Goal: Find specific page/section: Find specific page/section

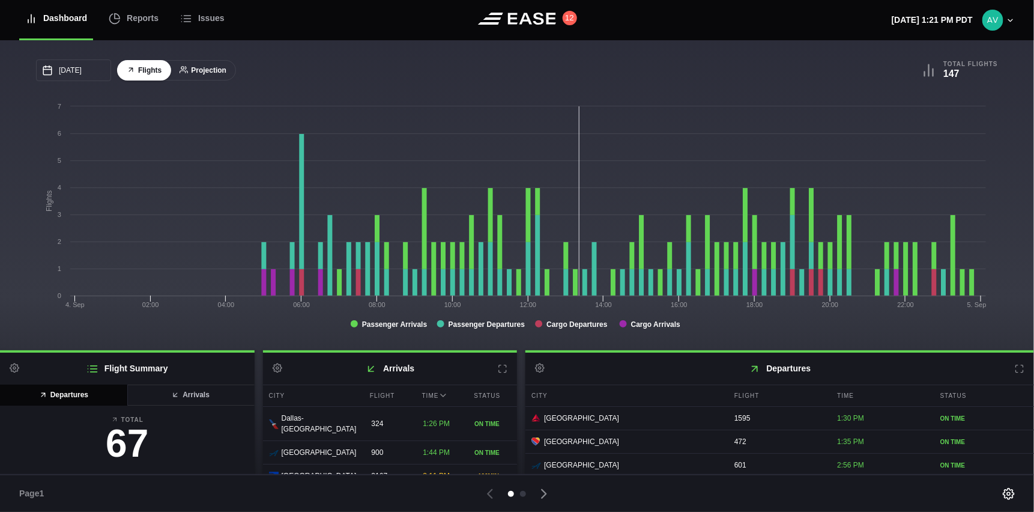
click at [207, 71] on button "Projection" at bounding box center [203, 70] width 66 height 21
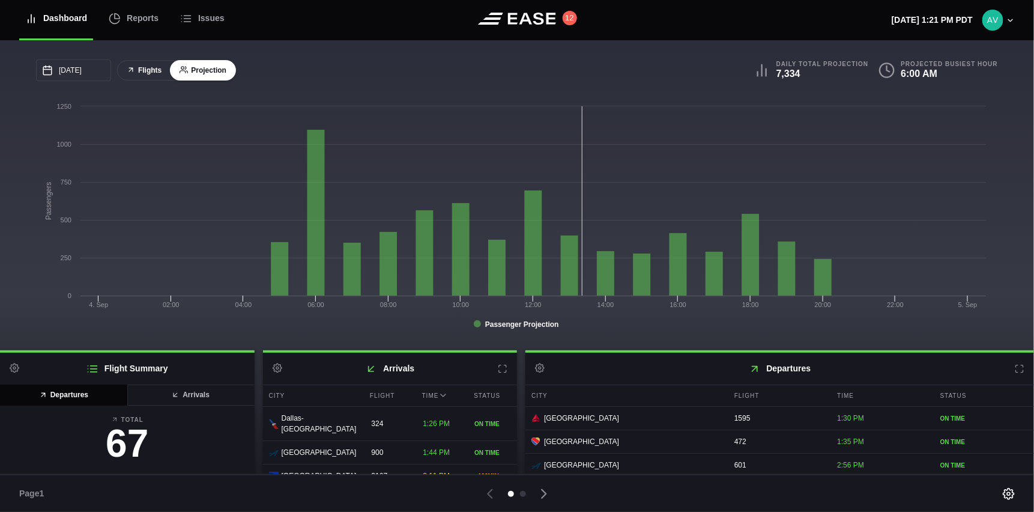
click at [141, 74] on button "Flights" at bounding box center [144, 70] width 54 height 21
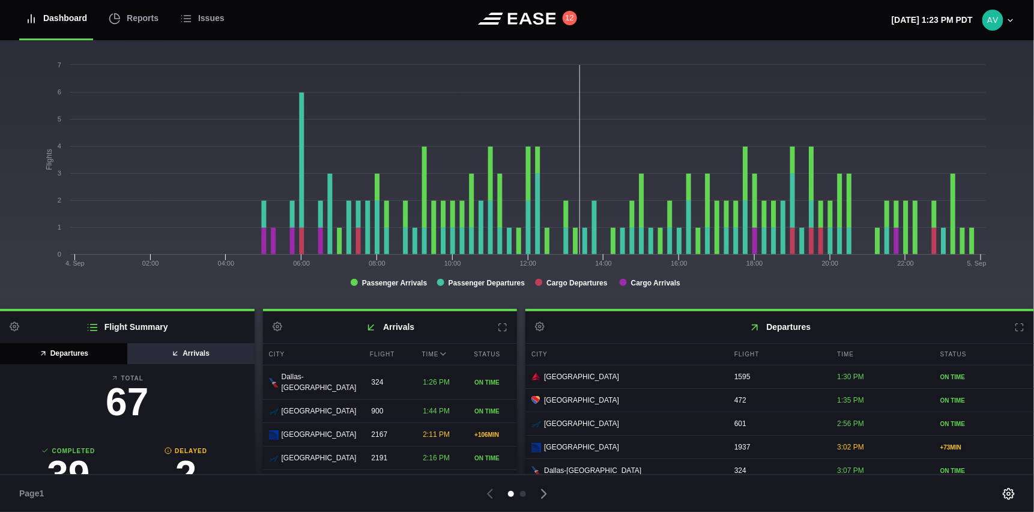
click at [205, 348] on button "Arrivals" at bounding box center [191, 353] width 128 height 21
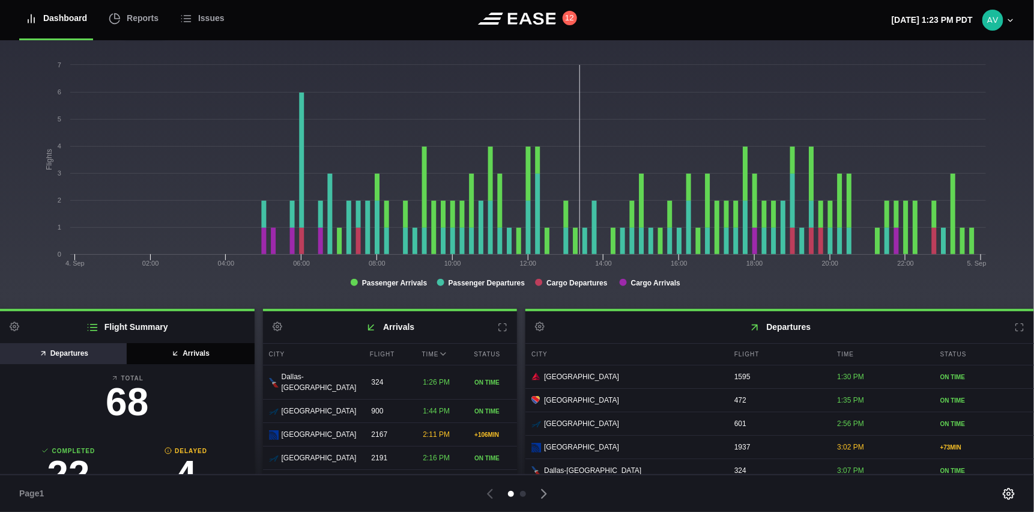
click at [74, 349] on button "Departures" at bounding box center [64, 353] width 128 height 21
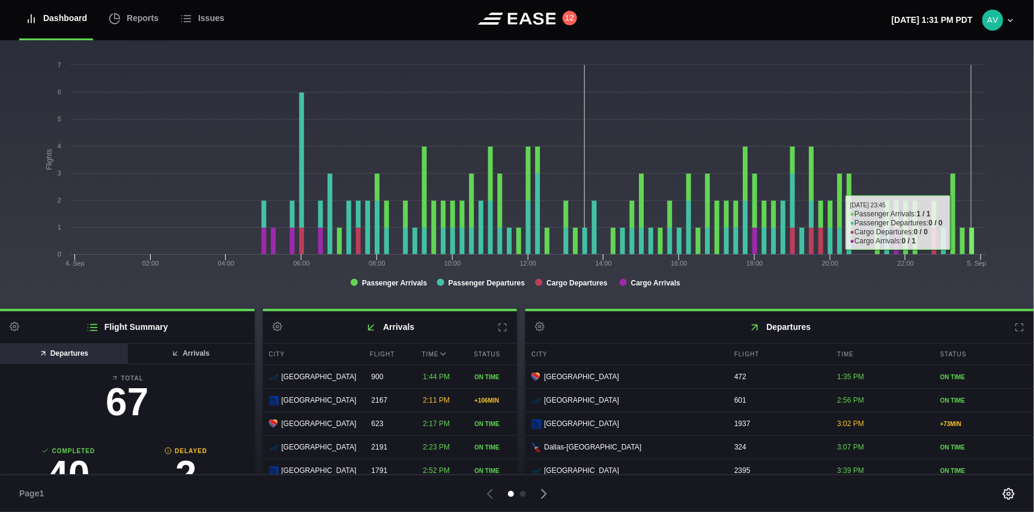
click at [971, 89] on rect at bounding box center [514, 179] width 956 height 240
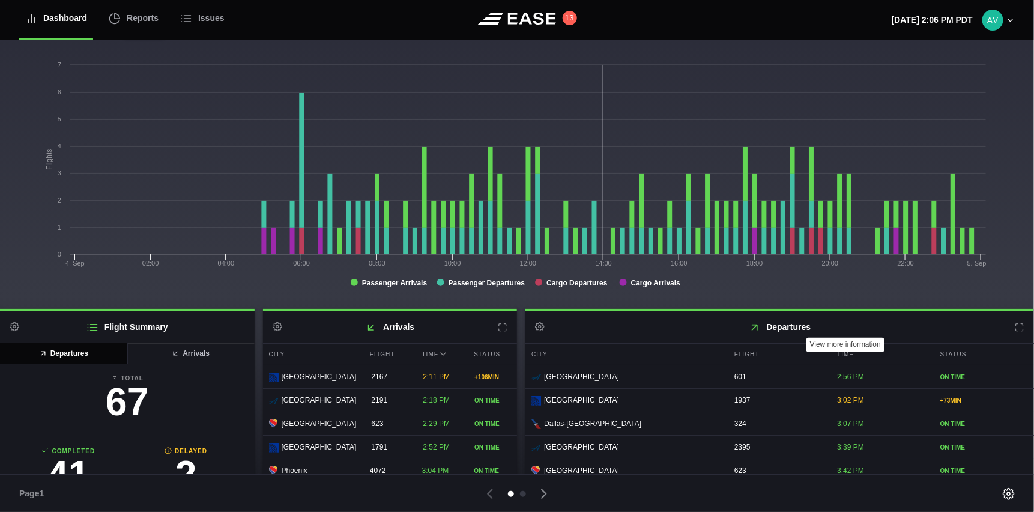
click at [1015, 327] on icon at bounding box center [1020, 328] width 10 height 10
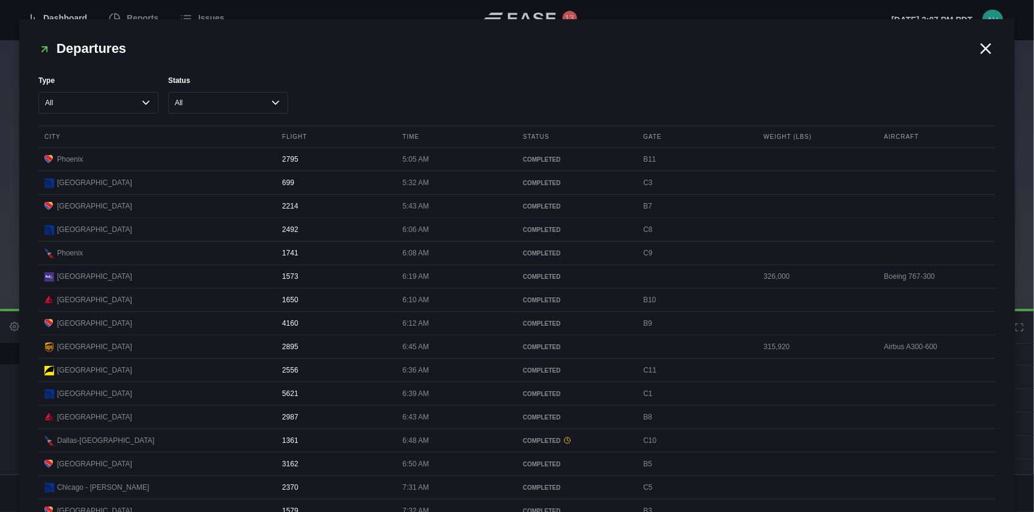
click at [982, 44] on icon at bounding box center [986, 48] width 9 height 9
